Goal: Information Seeking & Learning: Learn about a topic

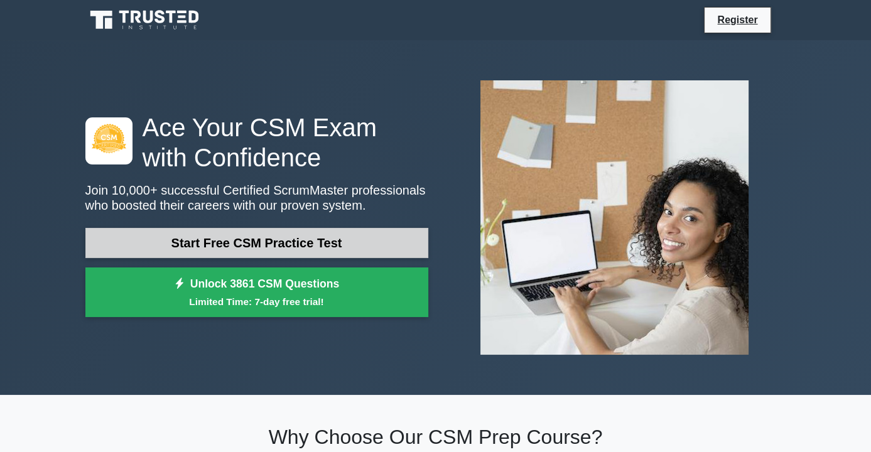
click at [229, 236] on link "Start Free CSM Practice Test" at bounding box center [256, 243] width 343 height 30
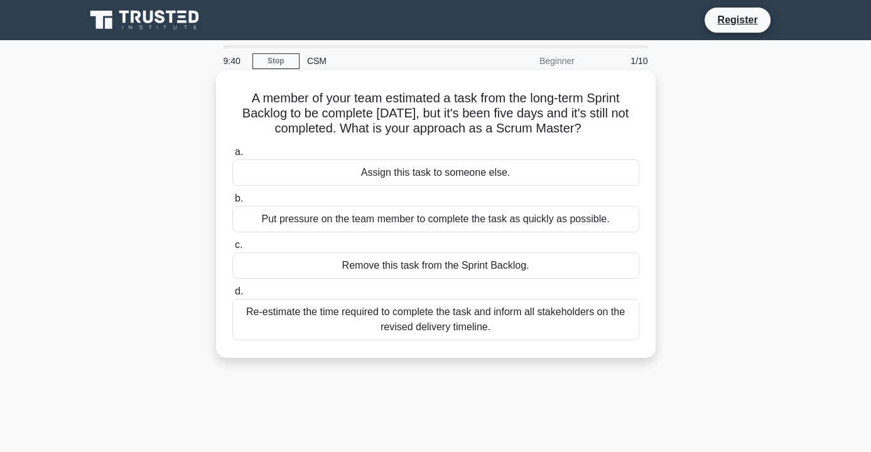
click at [446, 331] on div "Re-estimate the time required to complete the task and inform all stakeholders …" at bounding box center [435, 319] width 407 height 41
click at [232, 296] on input "d. Re-estimate the time required to complete the task and inform all stakeholde…" at bounding box center [232, 292] width 0 height 8
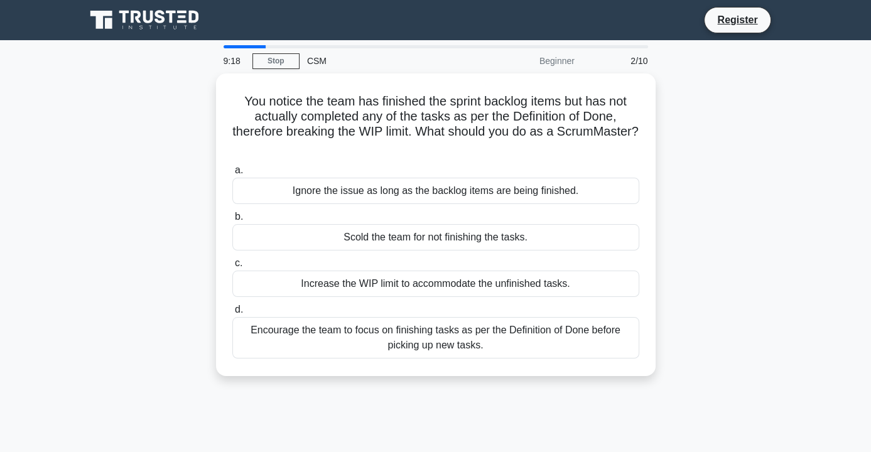
click at [446, 331] on div "Encourage the team to focus on finishing tasks as per the Definition of Done be…" at bounding box center [435, 337] width 407 height 41
click at [232, 314] on input "d. Encourage the team to focus on finishing tasks as per the Definition of Done…" at bounding box center [232, 310] width 0 height 8
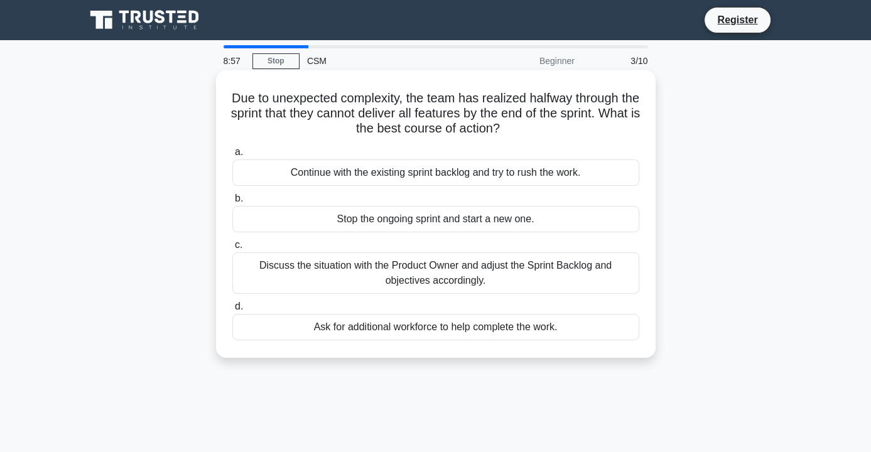
click at [460, 273] on div "Discuss the situation with the Product Owner and adjust the Sprint Backlog and …" at bounding box center [435, 272] width 407 height 41
click at [232, 249] on input "c. Discuss the situation with the Product Owner and adjust the Sprint Backlog a…" at bounding box center [232, 245] width 0 height 8
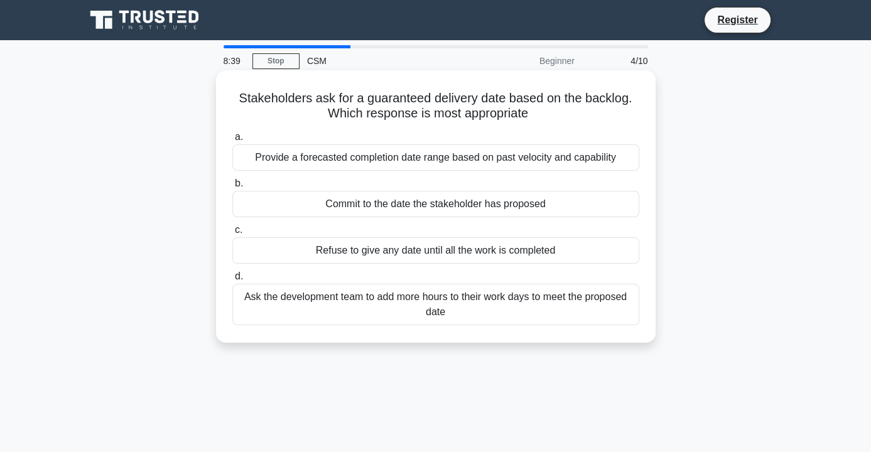
click at [458, 146] on div "Provide a forecasted completion date range based on past velocity and capability" at bounding box center [435, 157] width 407 height 26
click at [232, 141] on input "a. Provide a forecasted completion date range based on past velocity and capabi…" at bounding box center [232, 137] width 0 height 8
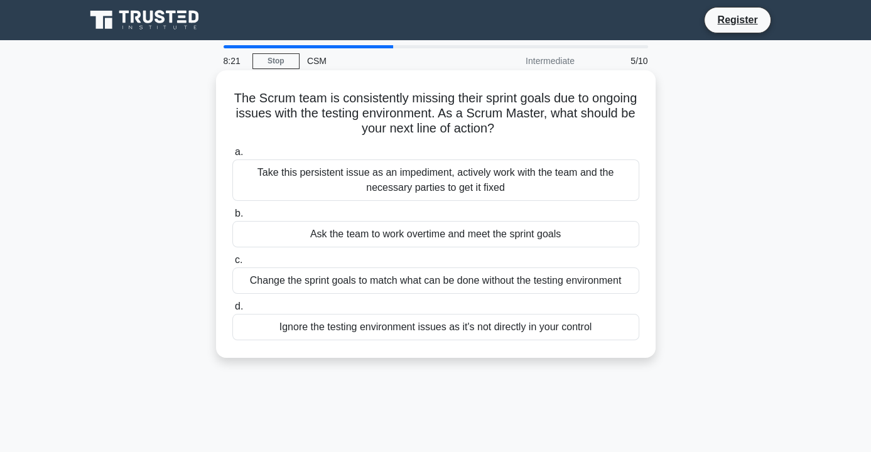
click at [451, 168] on div "Take this persistent issue as an impediment, actively work with the team and th…" at bounding box center [435, 179] width 407 height 41
click at [232, 156] on input "a. Take this persistent issue as an impediment, actively work with the team and…" at bounding box center [232, 152] width 0 height 8
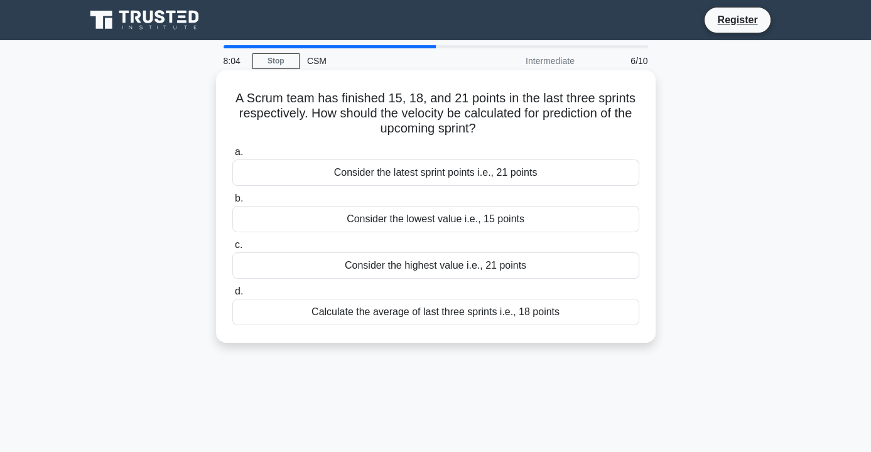
click at [486, 311] on div "Calculate the average of last three sprints i.e., 18 points" at bounding box center [435, 312] width 407 height 26
click at [232, 296] on input "d. Calculate the average of last three sprints i.e., 18 points" at bounding box center [232, 292] width 0 height 8
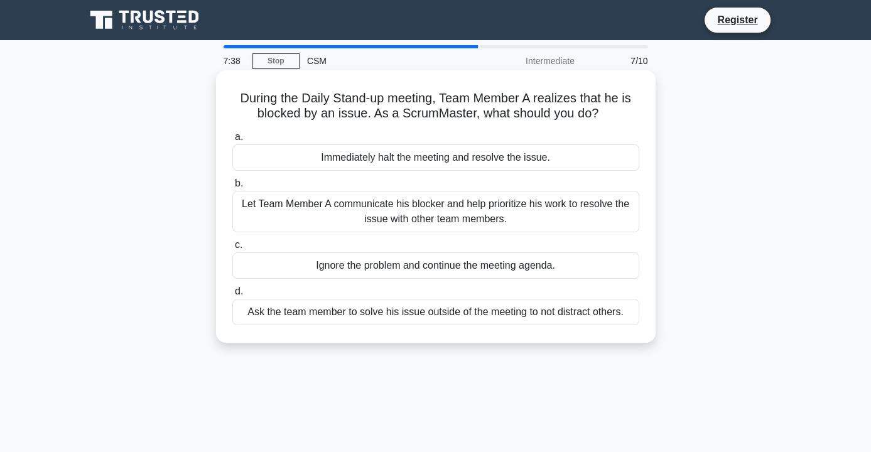
click at [495, 217] on div "Let Team Member A communicate his blocker and help prioritize his work to resol…" at bounding box center [435, 211] width 407 height 41
click at [232, 188] on input "b. Let Team Member A communicate his blocker and help prioritize his work to re…" at bounding box center [232, 184] width 0 height 8
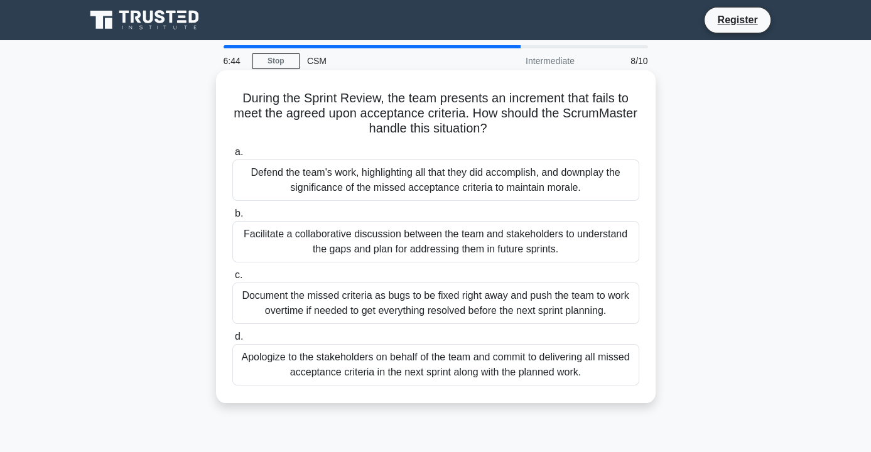
click at [437, 384] on div "Apologize to the stakeholders on behalf of the team and commit to delivering al…" at bounding box center [435, 364] width 407 height 41
click at [232, 341] on input "d. Apologize to the stakeholders on behalf of the team and commit to delivering…" at bounding box center [232, 337] width 0 height 8
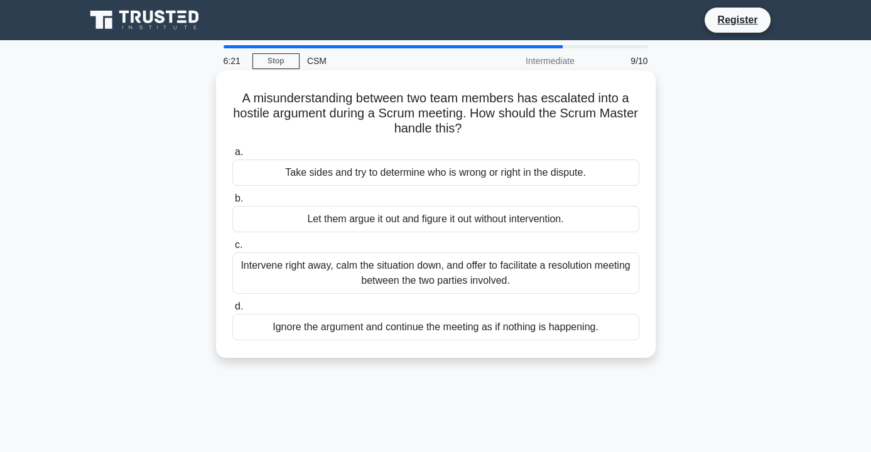
click at [447, 280] on div "Intervene right away, calm the situation down, and offer to facilitate a resolu…" at bounding box center [435, 272] width 407 height 41
click at [232, 249] on input "c. Intervene right away, calm the situation down, and offer to facilitate a res…" at bounding box center [232, 245] width 0 height 8
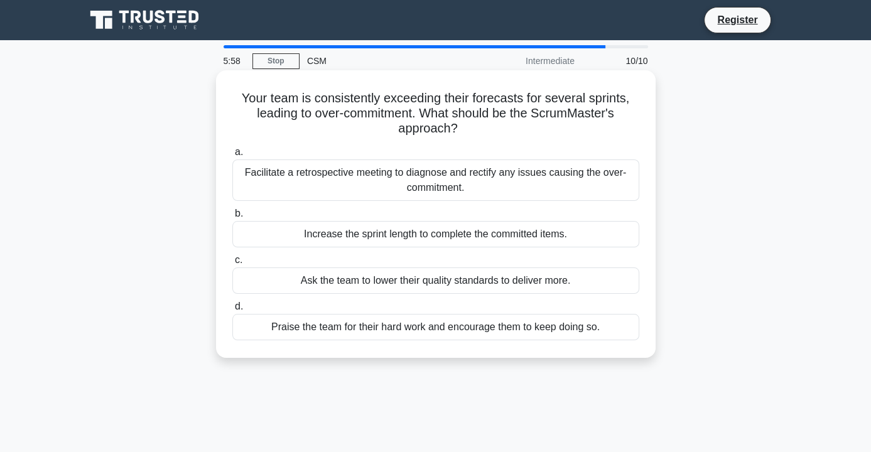
click at [441, 173] on div "Facilitate a retrospective meeting to diagnose and rectify any issues causing t…" at bounding box center [435, 179] width 407 height 41
click at [232, 156] on input "a. Facilitate a retrospective meeting to diagnose and rectify any issues causin…" at bounding box center [232, 152] width 0 height 8
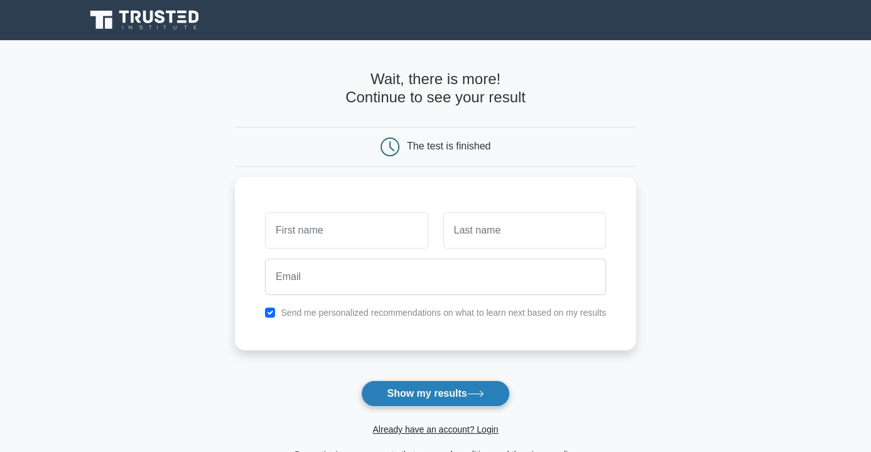
click at [413, 397] on button "Show my results" at bounding box center [435, 394] width 148 height 26
click at [273, 311] on input "checkbox" at bounding box center [270, 310] width 10 height 10
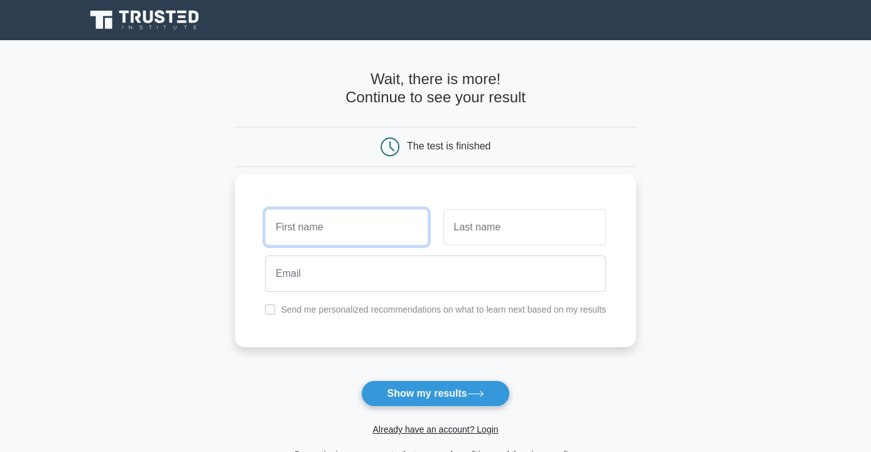
click at [319, 239] on input "text" at bounding box center [346, 227] width 163 height 36
click at [274, 308] on input "checkbox" at bounding box center [270, 310] width 10 height 10
checkbox input "true"
click at [327, 226] on input "text" at bounding box center [346, 227] width 163 height 36
type input "simran"
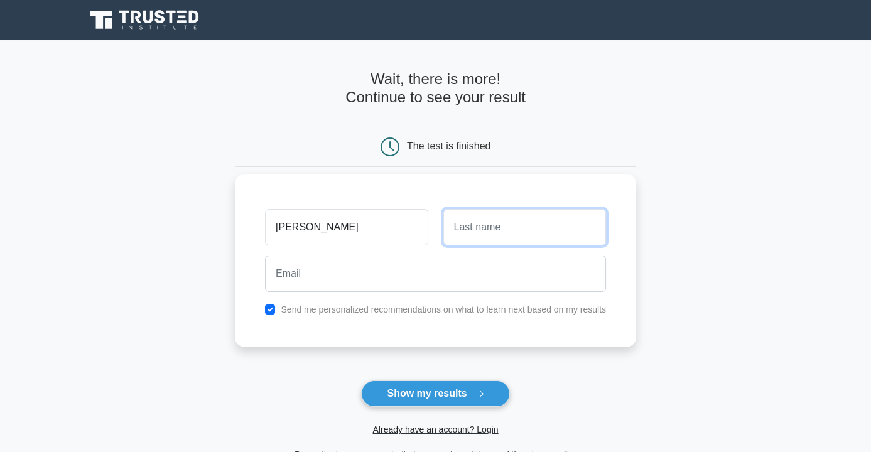
click at [488, 230] on input "text" at bounding box center [524, 227] width 163 height 36
type input "devi"
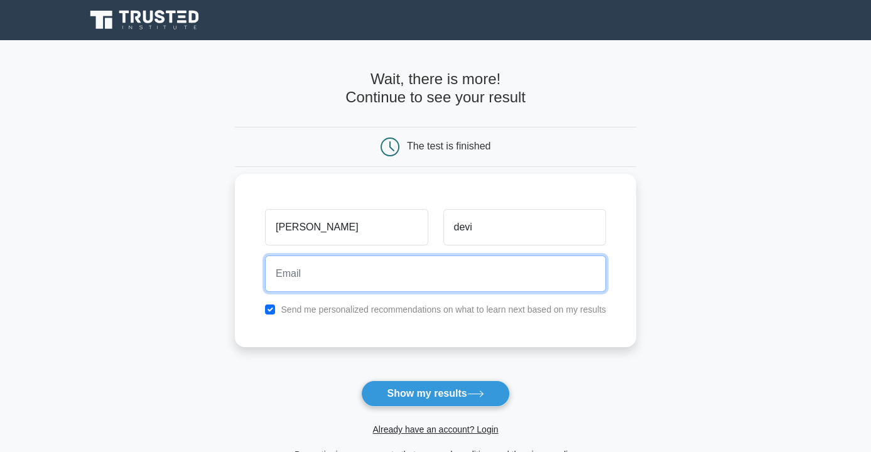
click at [397, 269] on input "email" at bounding box center [435, 274] width 341 height 36
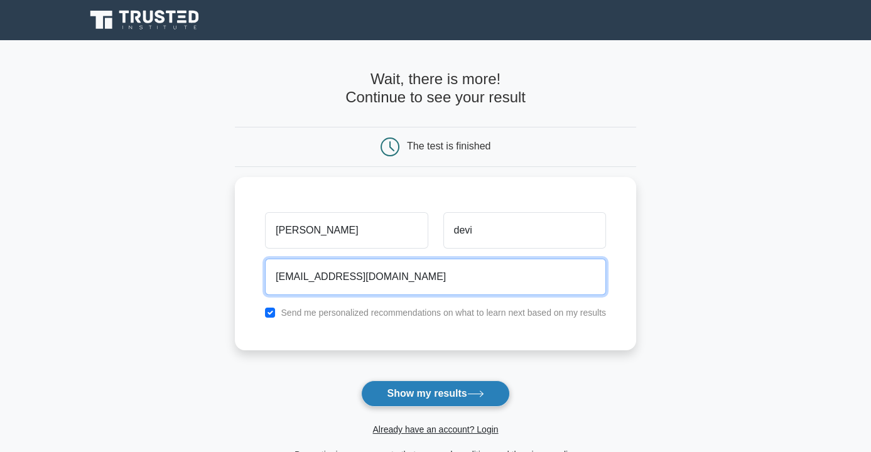
type input "simranchauhan91369@gmail.com"
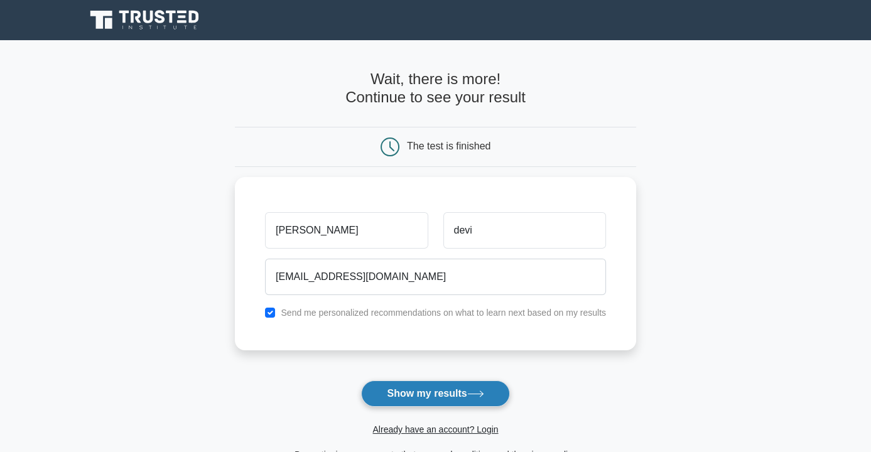
click at [450, 392] on button "Show my results" at bounding box center [435, 394] width 148 height 26
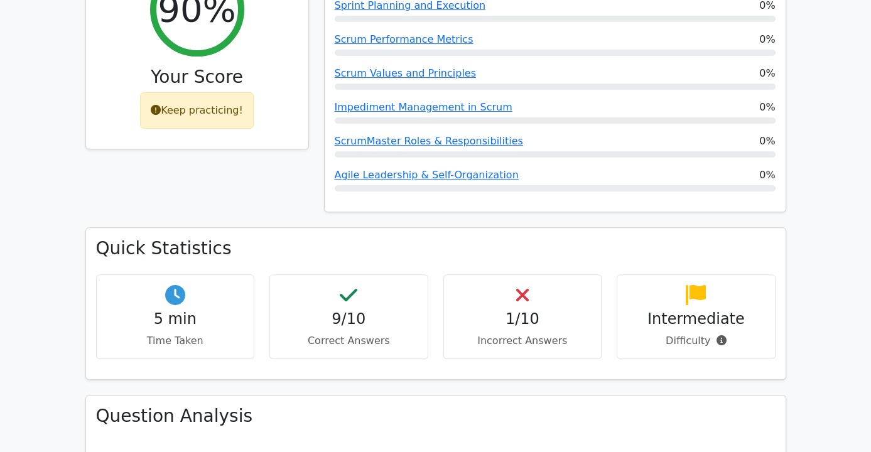
scroll to position [576, 0]
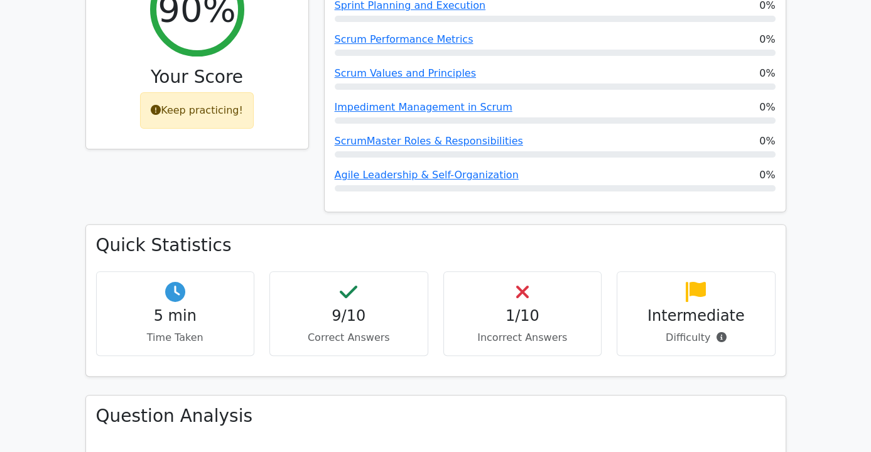
click at [529, 282] on icon at bounding box center [522, 292] width 13 height 20
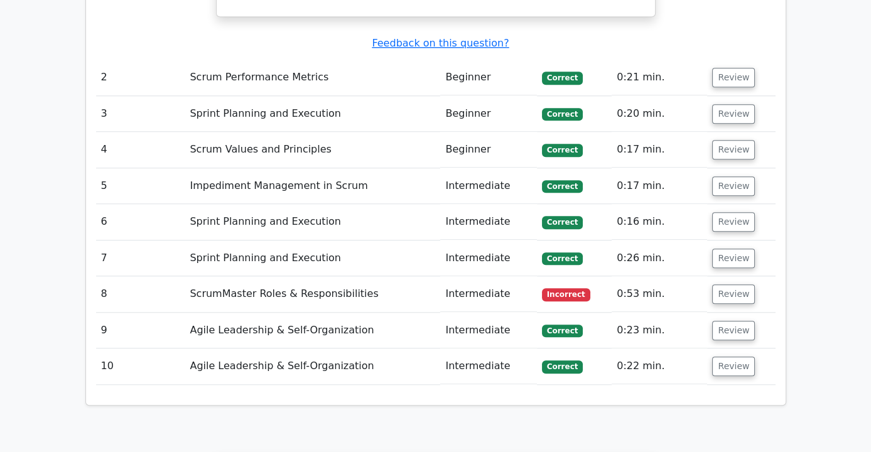
scroll to position [1554, 0]
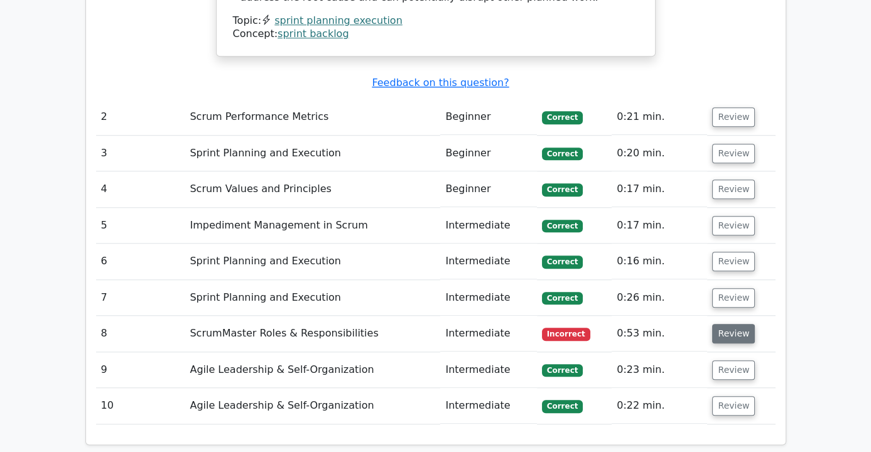
click at [755, 324] on button "Review" at bounding box center [733, 333] width 43 height 19
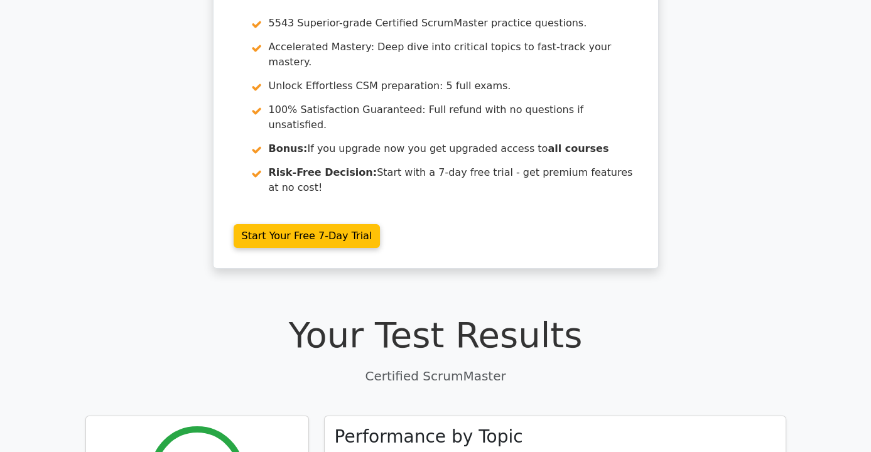
scroll to position [0, 0]
